Goal: Navigation & Orientation: Find specific page/section

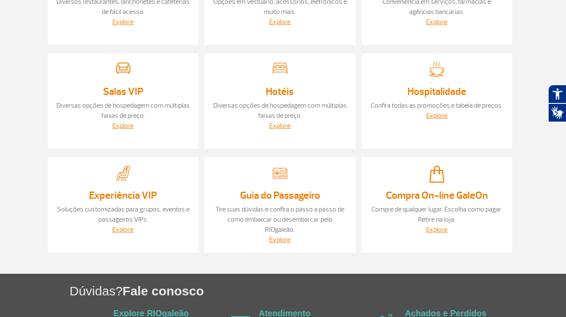
scroll to position [167, 0]
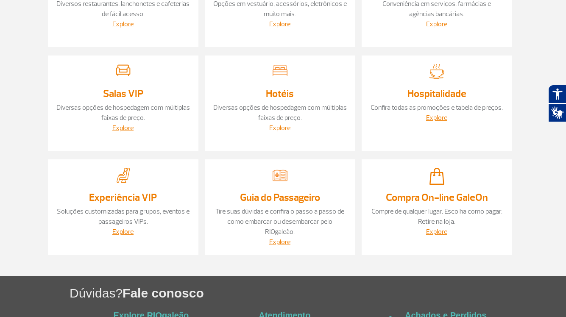
click at [272, 130] on link "Explore" at bounding box center [279, 128] width 21 height 8
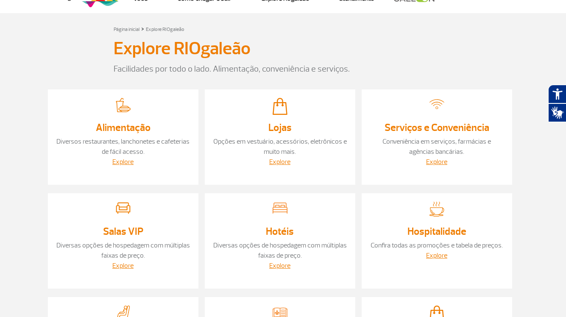
scroll to position [0, 0]
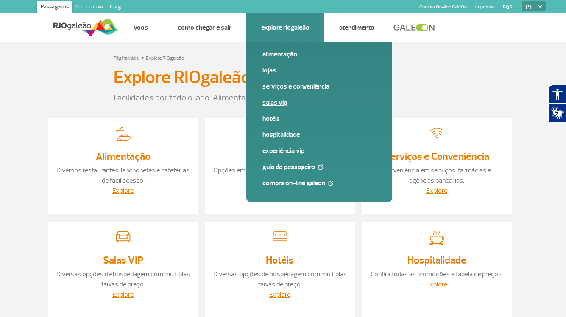
click at [265, 99] on link "Salas VIP" at bounding box center [320, 102] width 114 height 9
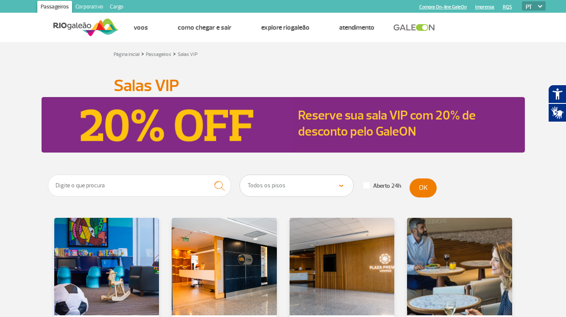
scroll to position [132, 0]
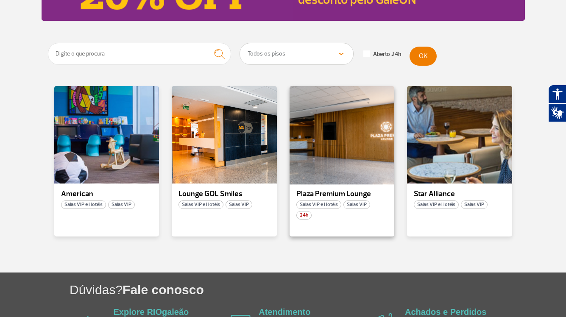
click at [333, 140] on div at bounding box center [341, 135] width 107 height 100
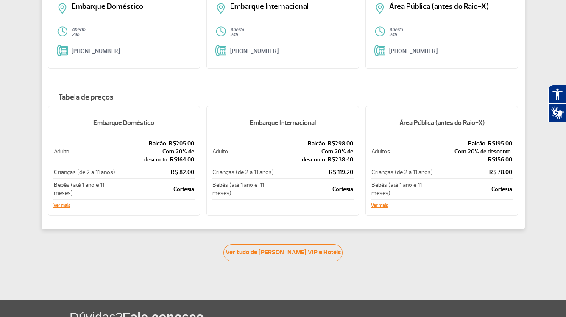
scroll to position [194, 0]
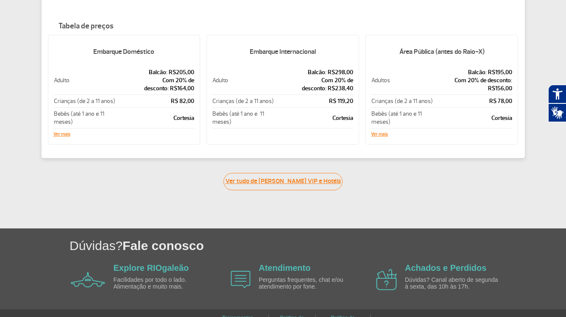
click at [301, 176] on link "Ver tudo de Salas VIP e Hotéis" at bounding box center [283, 181] width 119 height 17
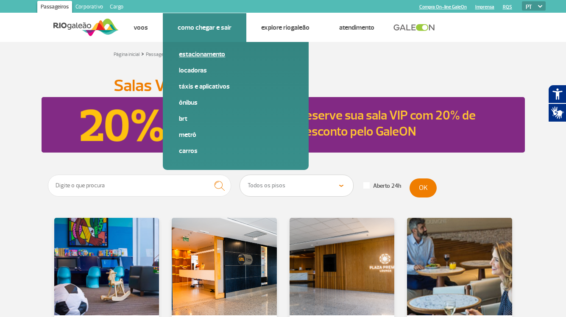
click at [207, 52] on link "Estacionamento" at bounding box center [236, 54] width 114 height 9
